Goal: Book appointment/travel/reservation

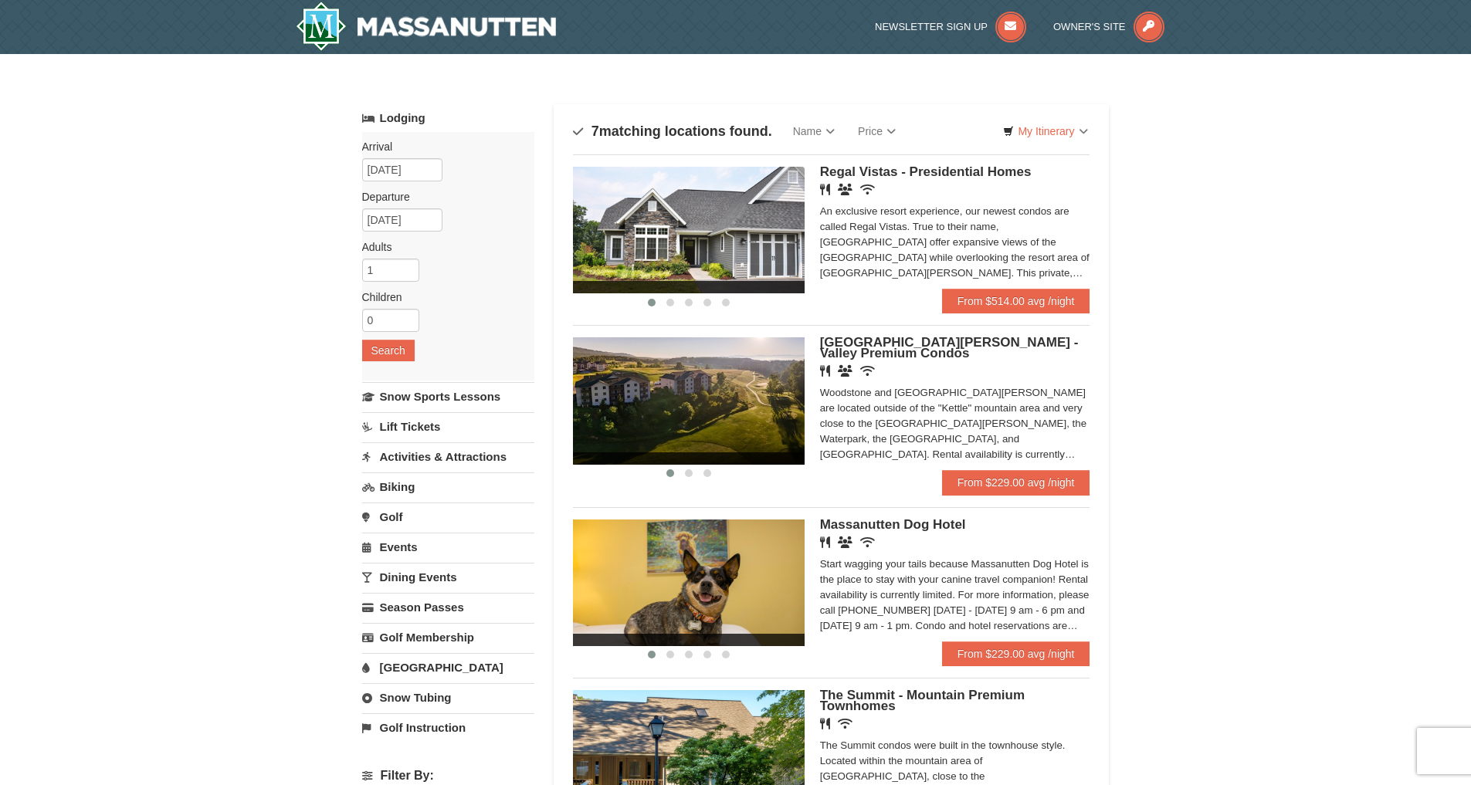
scroll to position [77, 0]
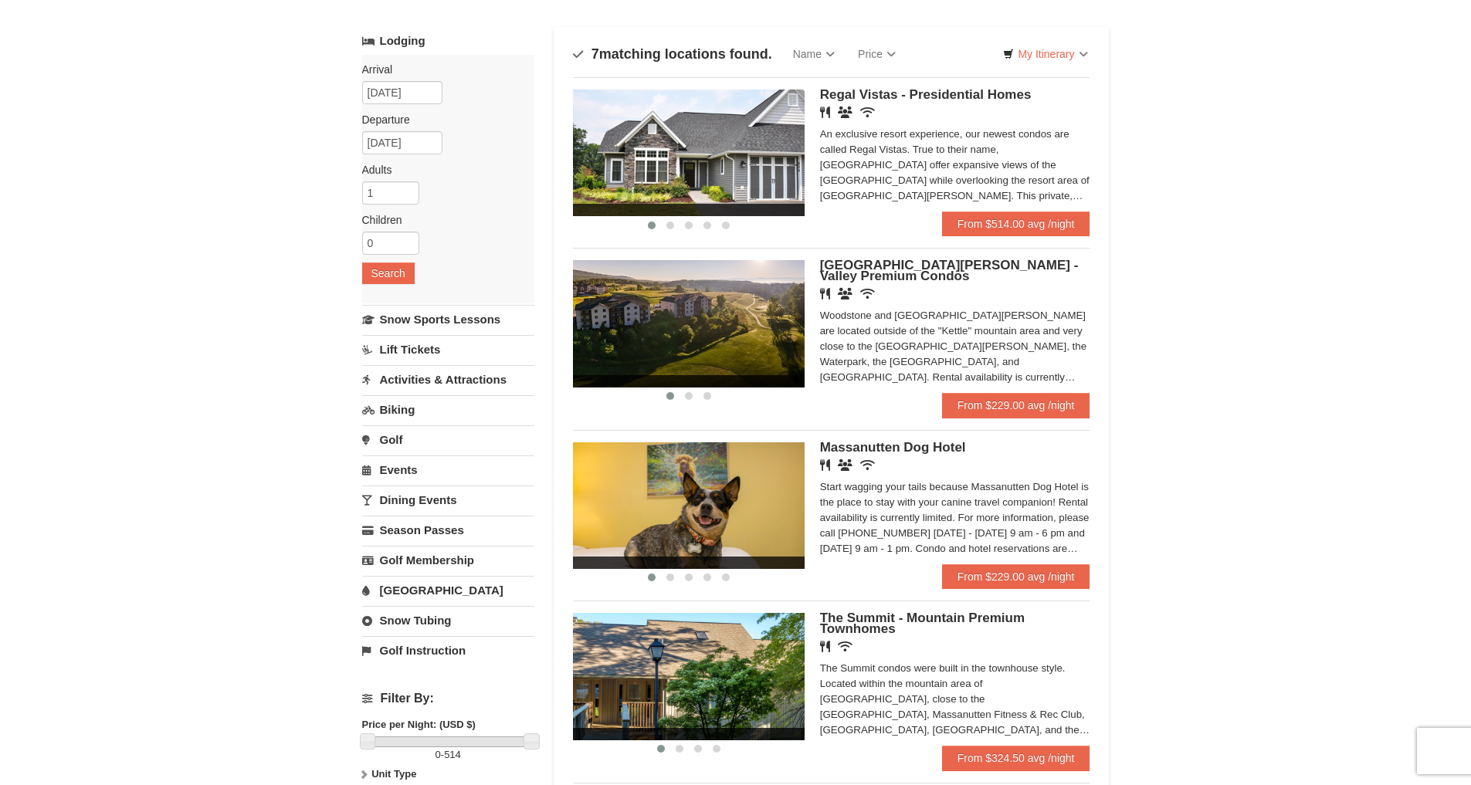
click at [974, 530] on div "Start wagging your tails because Massanutten Dog Hotel is the place to stay wit…" at bounding box center [955, 518] width 270 height 77
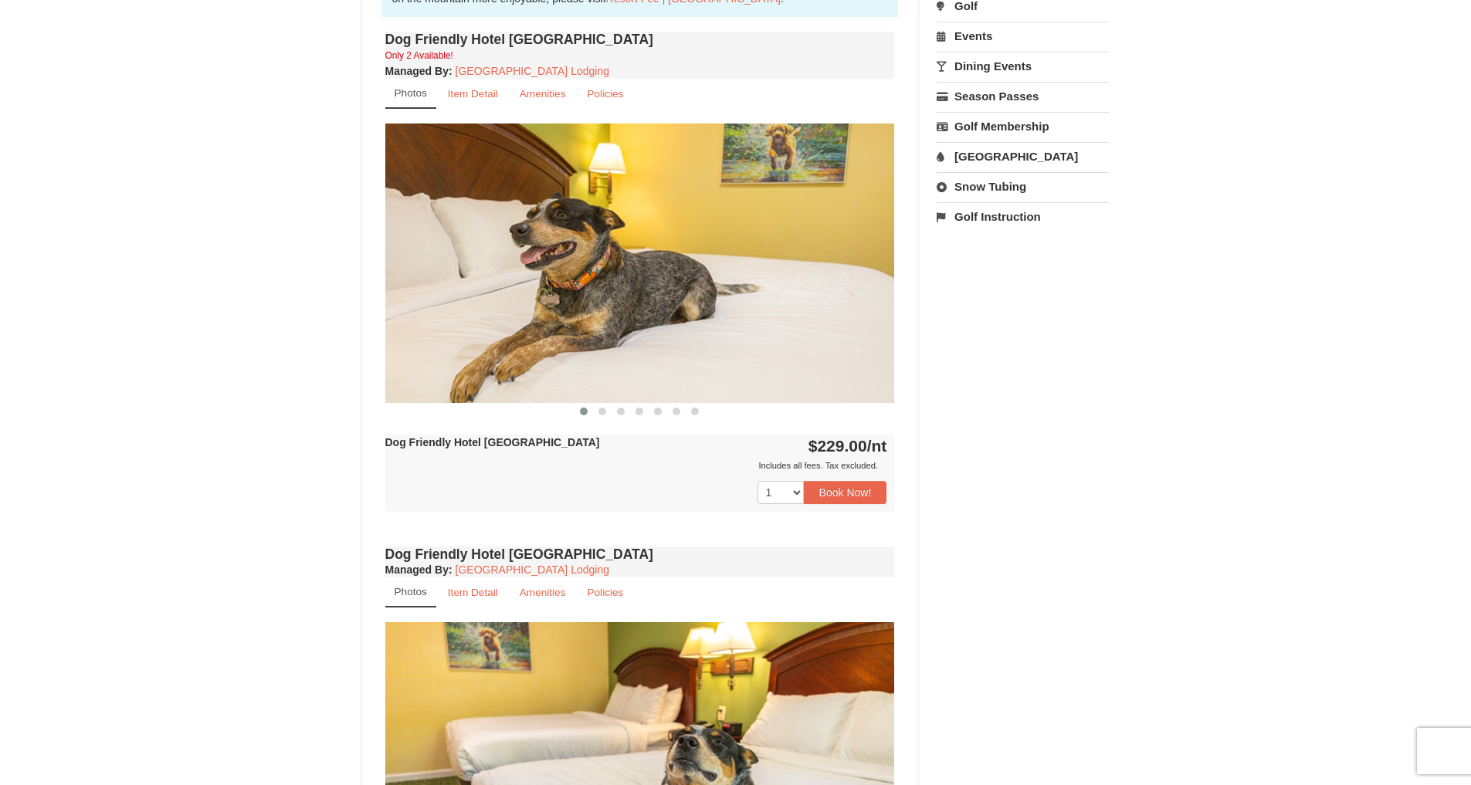
scroll to position [463, 0]
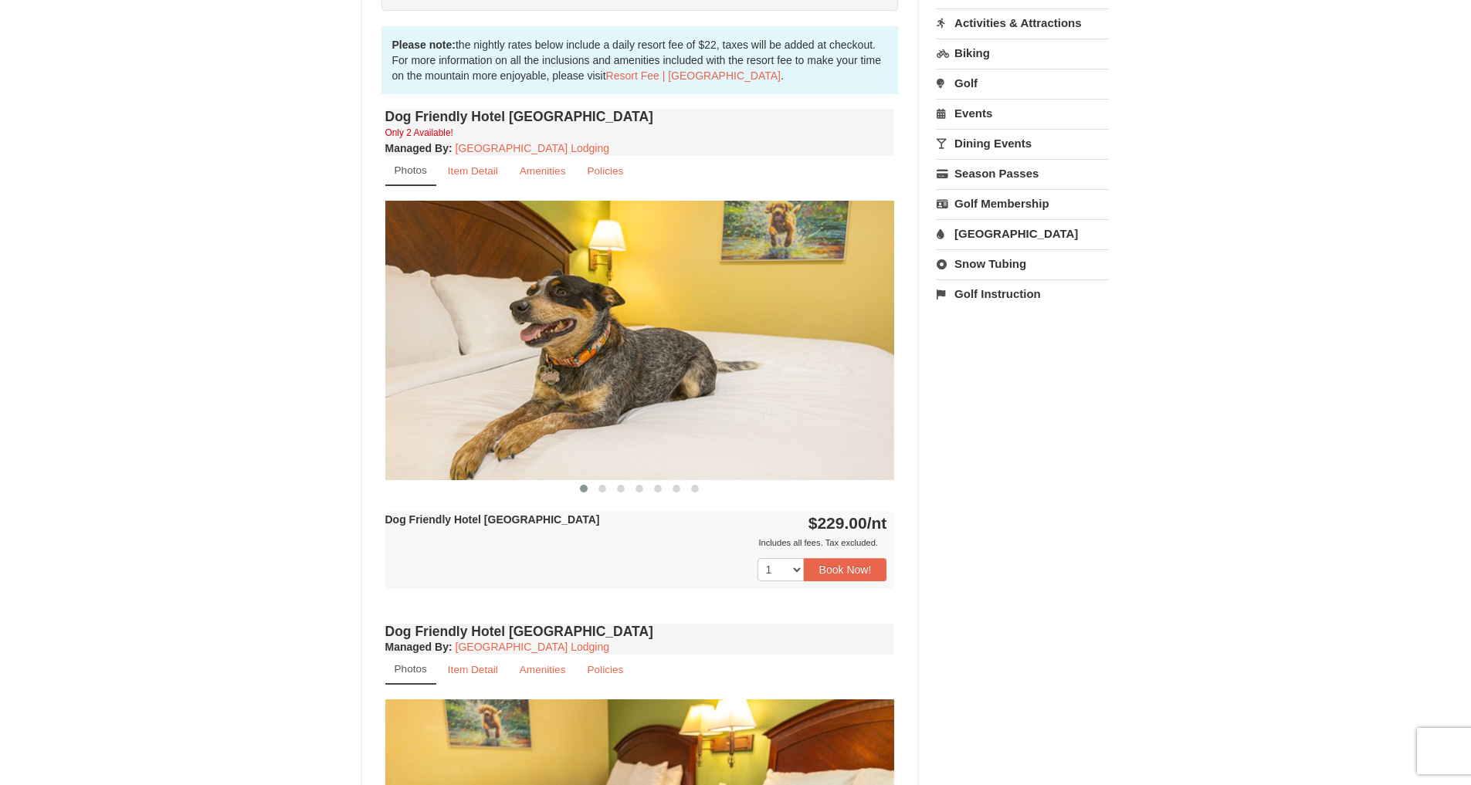
click at [676, 428] on img at bounding box center [640, 340] width 510 height 279
click at [873, 326] on img at bounding box center [640, 340] width 510 height 279
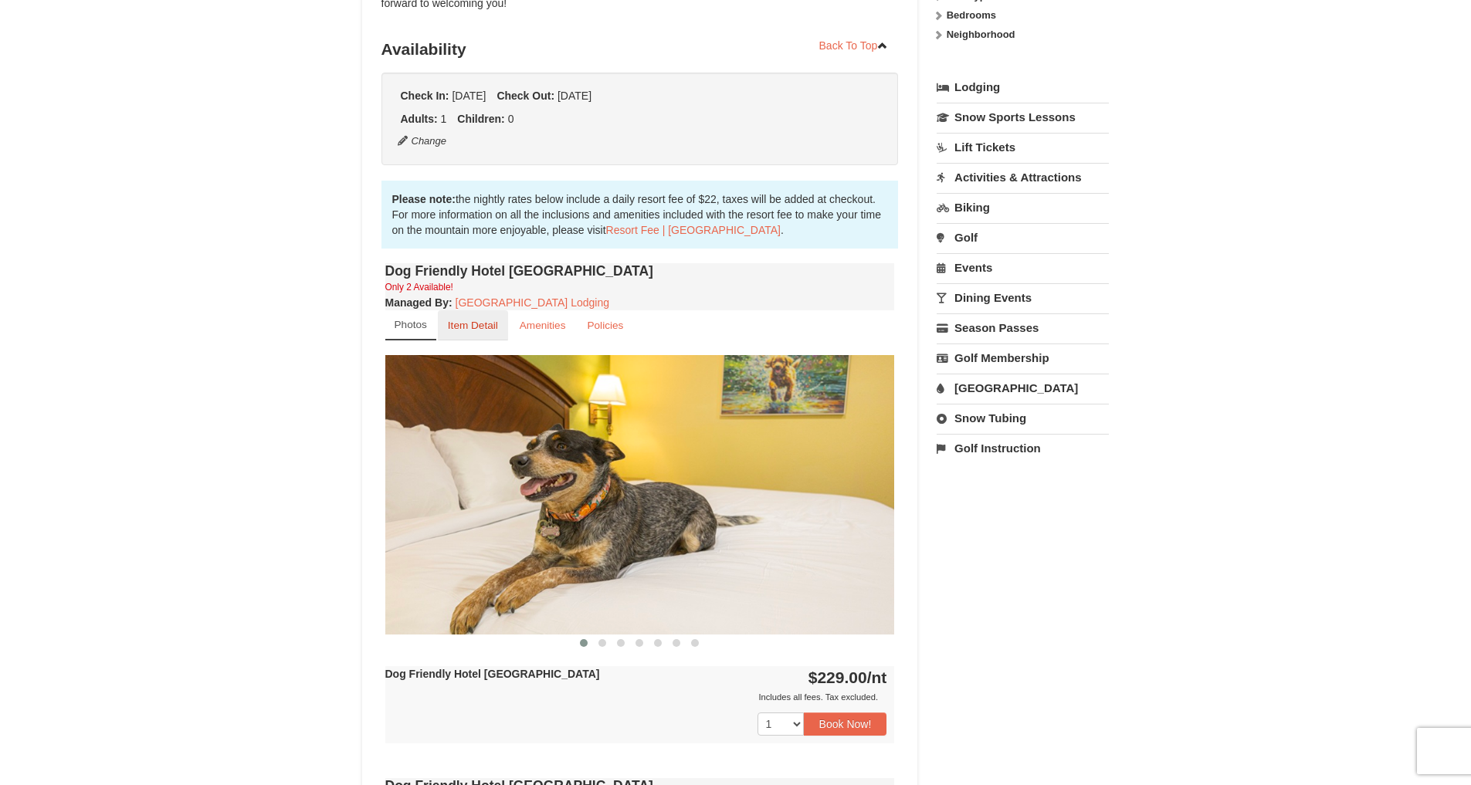
click at [486, 331] on small "Item Detail" at bounding box center [473, 326] width 50 height 12
